Goal: Task Accomplishment & Management: Manage account settings

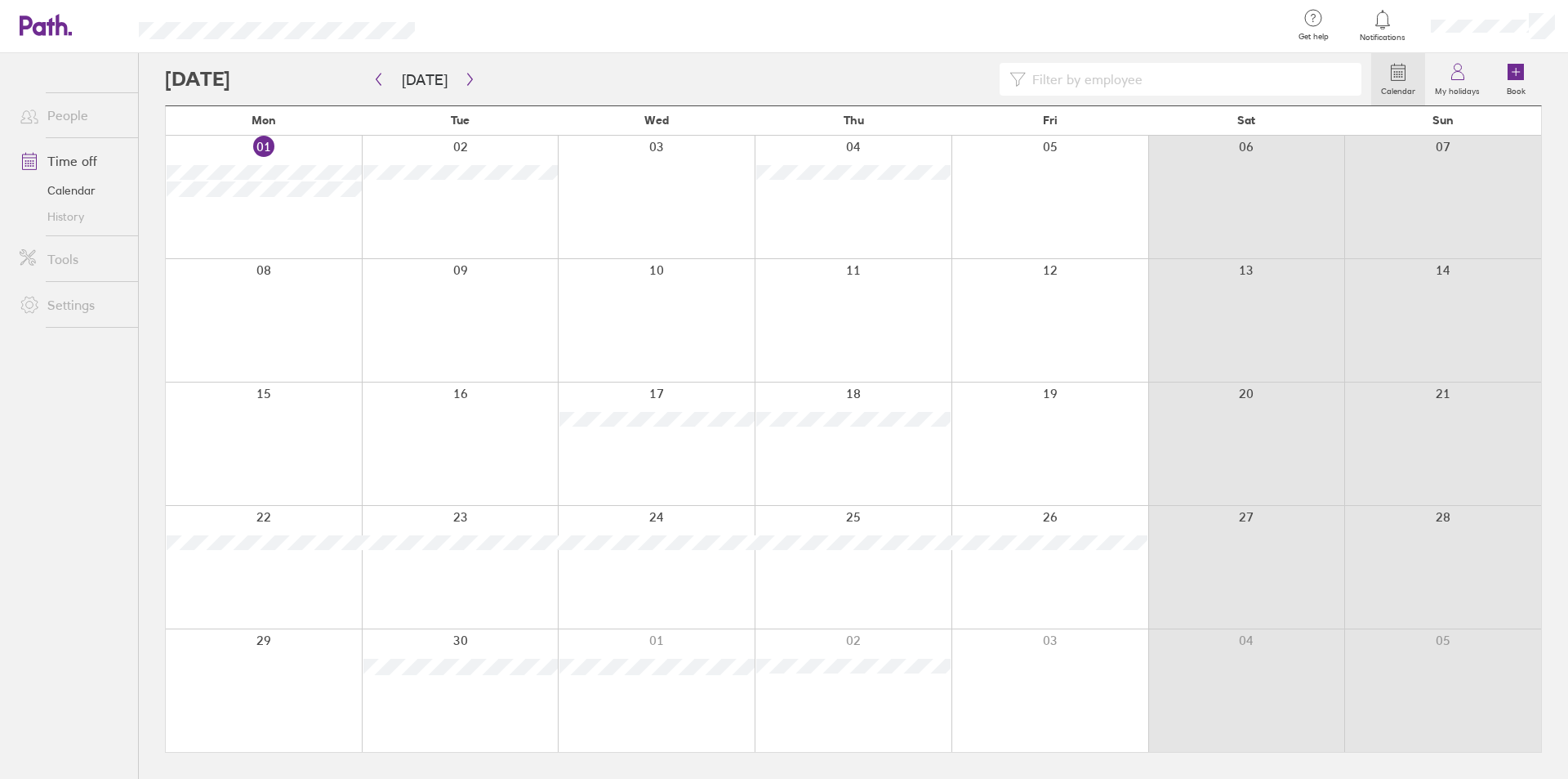
click at [148, 113] on div "Calendar My holidays Book [DATE] [DATE] Mon Tue Wed Thu Fri Sat Sun 01 02 03 04…" at bounding box center [853, 415] width 1429 height 725
click at [149, 145] on div "Calendar My holidays Book [DATE] [DATE] Mon Tue Wed Thu Fri Sat Sun 01 02 03 04…" at bounding box center [853, 415] width 1429 height 725
click at [524, 72] on div at bounding box center [769, 79] width 1207 height 32
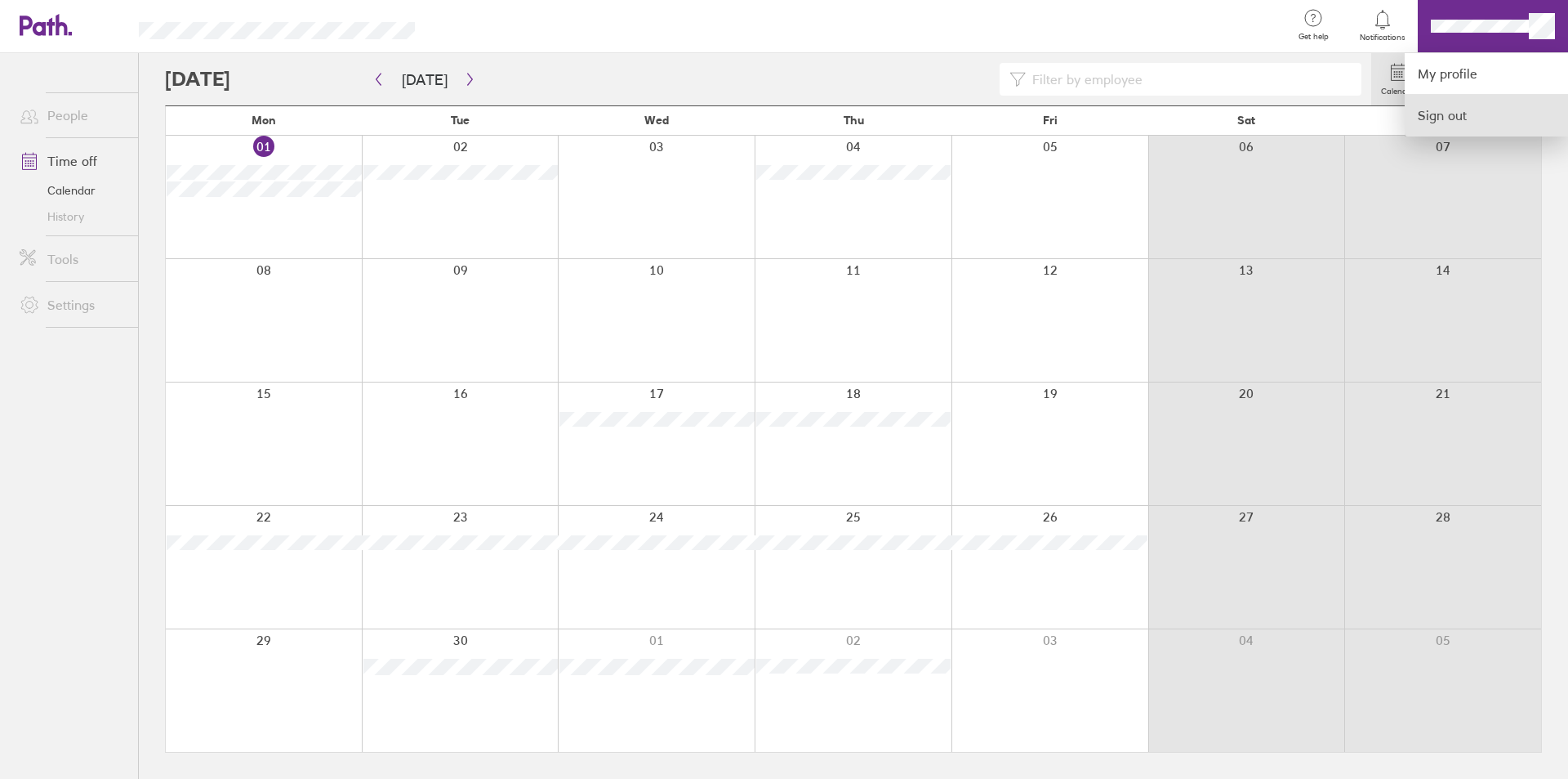
click at [1439, 110] on link "Sign out" at bounding box center [1487, 116] width 164 height 41
